Goal: Information Seeking & Learning: Learn about a topic

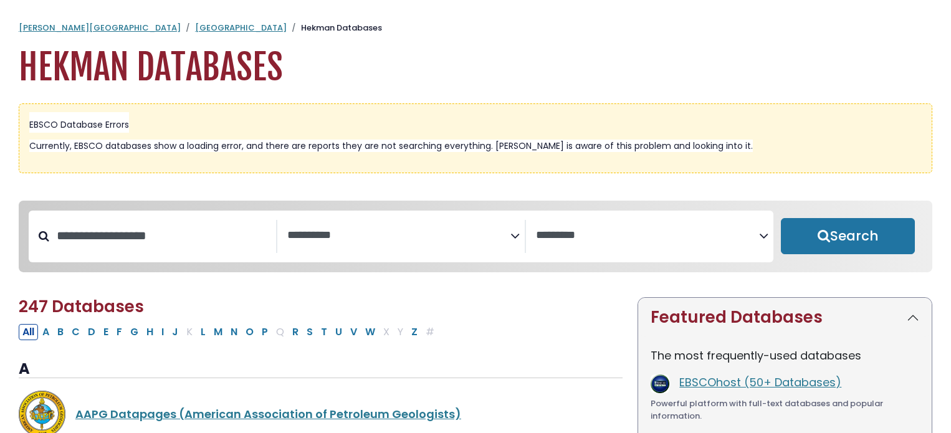
select select "Database Subject Filter"
select select "Database Vendors Filter"
click at [195, 27] on link "[GEOGRAPHIC_DATA]" at bounding box center [241, 28] width 92 height 12
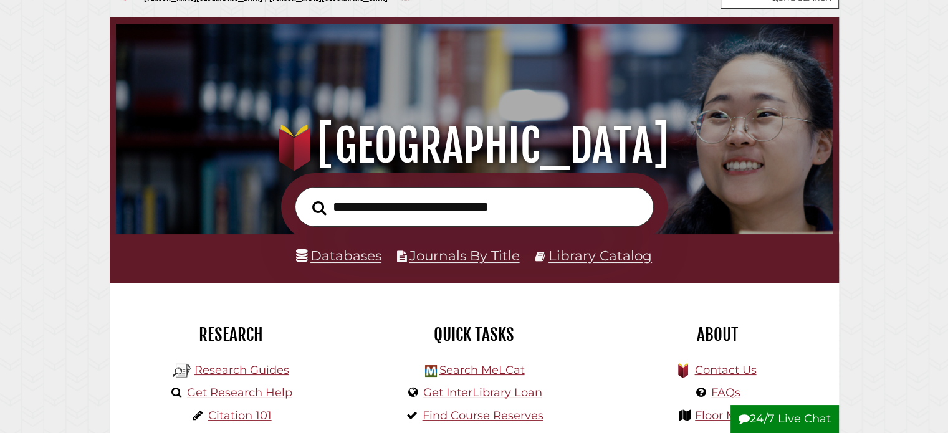
scroll to position [62, 0]
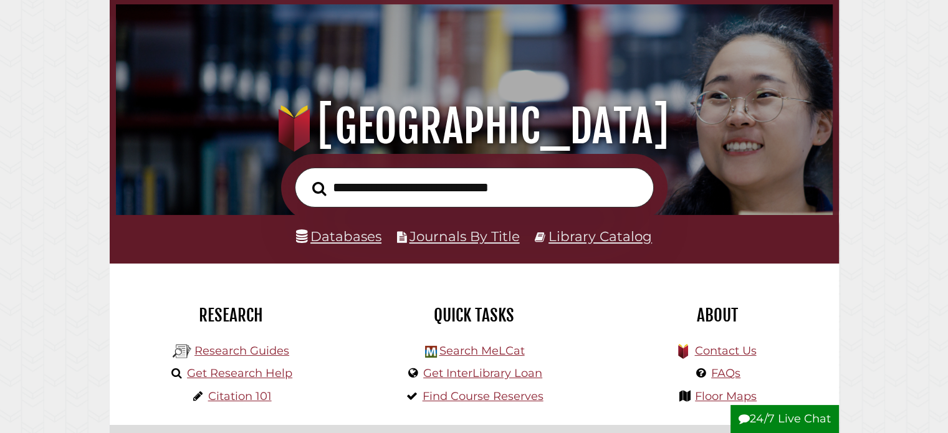
drag, startPoint x: 427, startPoint y: 178, endPoint x: 426, endPoint y: 184, distance: 6.3
click at [427, 183] on input "text" at bounding box center [474, 188] width 359 height 41
type input "**********"
click at [306, 178] on button "Search" at bounding box center [319, 189] width 27 height 22
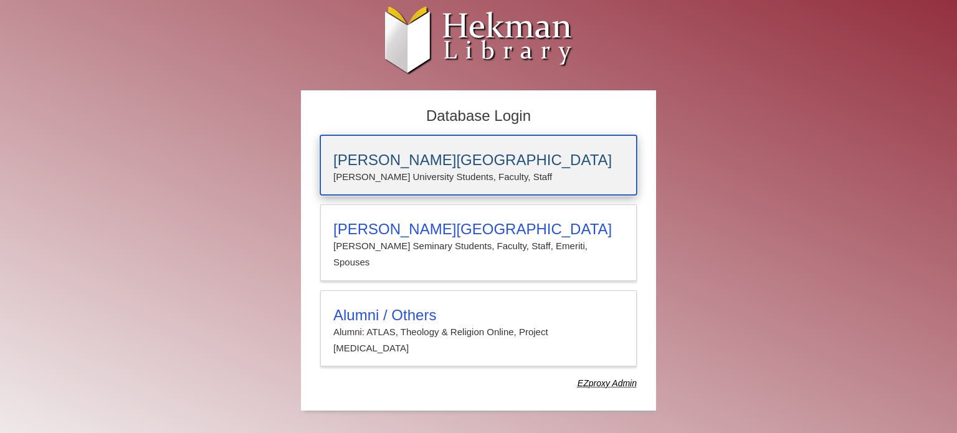
click at [461, 159] on h3 "[PERSON_NAME][GEOGRAPHIC_DATA]" at bounding box center [478, 159] width 290 height 17
